Goal: Information Seeking & Learning: Learn about a topic

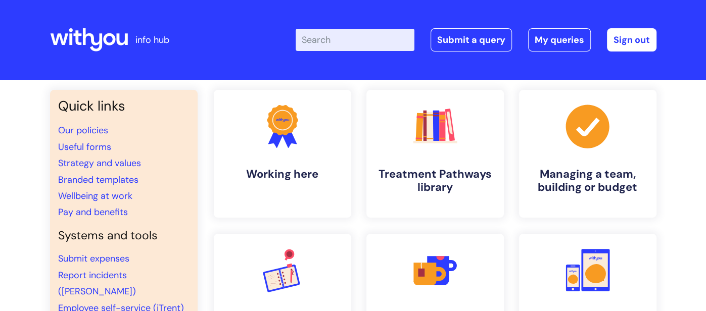
scroll to position [1, 0]
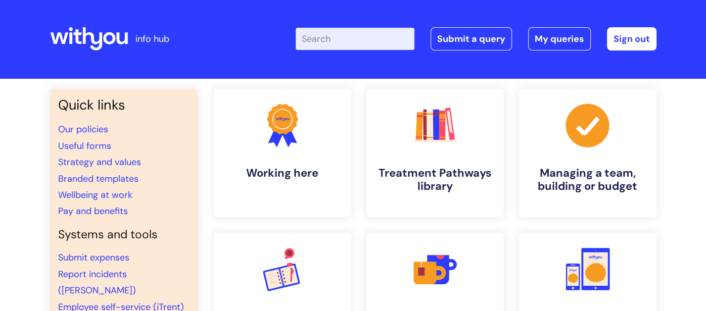
click at [327, 42] on input "Enter your search term here..." at bounding box center [355, 39] width 119 height 22
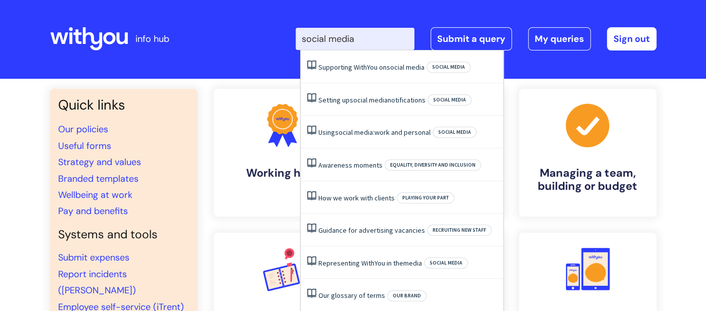
type input "social media"
click button "Search" at bounding box center [0, 0] width 0 height 0
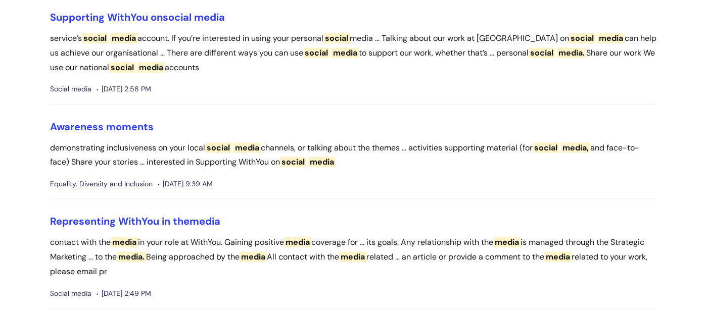
scroll to position [324, 0]
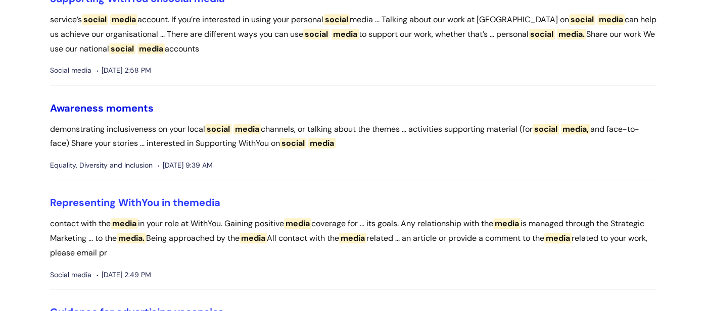
click at [107, 107] on link "Awareness moments" at bounding box center [102, 108] width 104 height 13
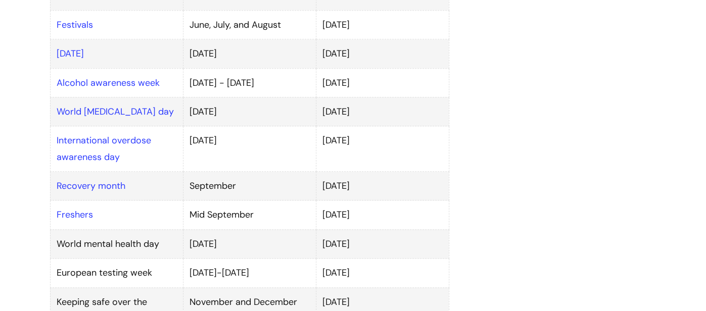
scroll to position [753, 0]
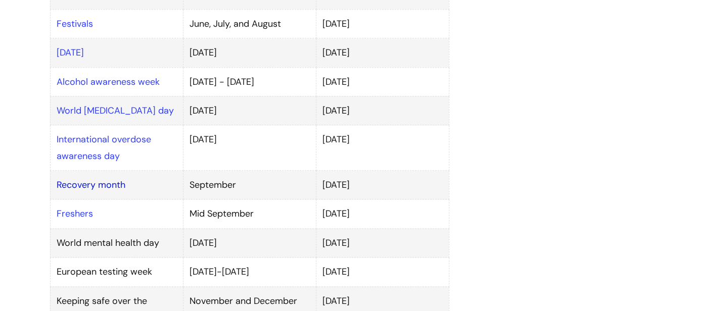
click at [107, 179] on link "Recovery month" at bounding box center [91, 185] width 69 height 12
